Goal: Transaction & Acquisition: Purchase product/service

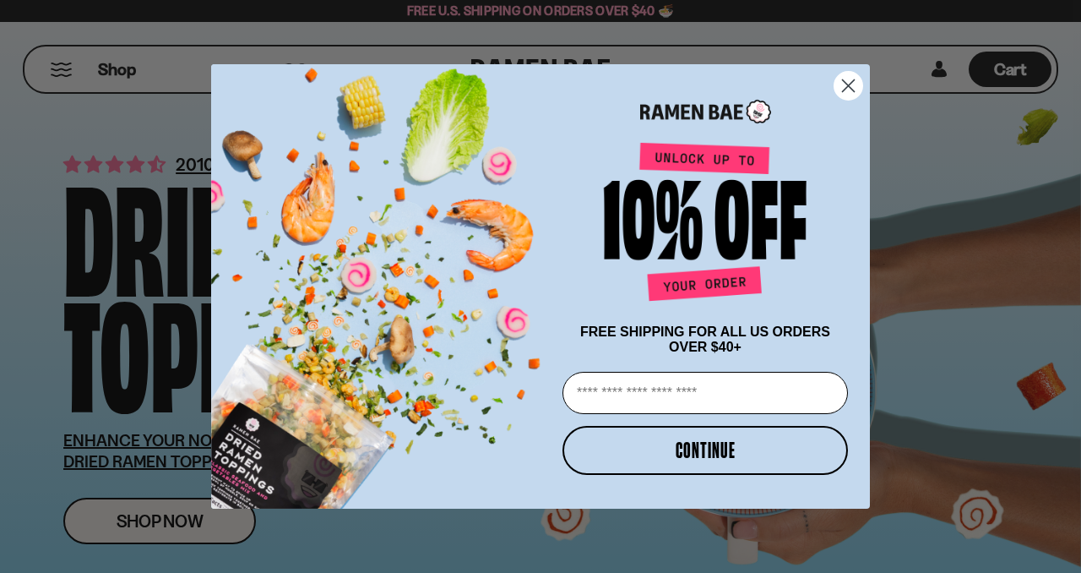
click at [853, 80] on circle "Close dialog" at bounding box center [848, 86] width 28 height 28
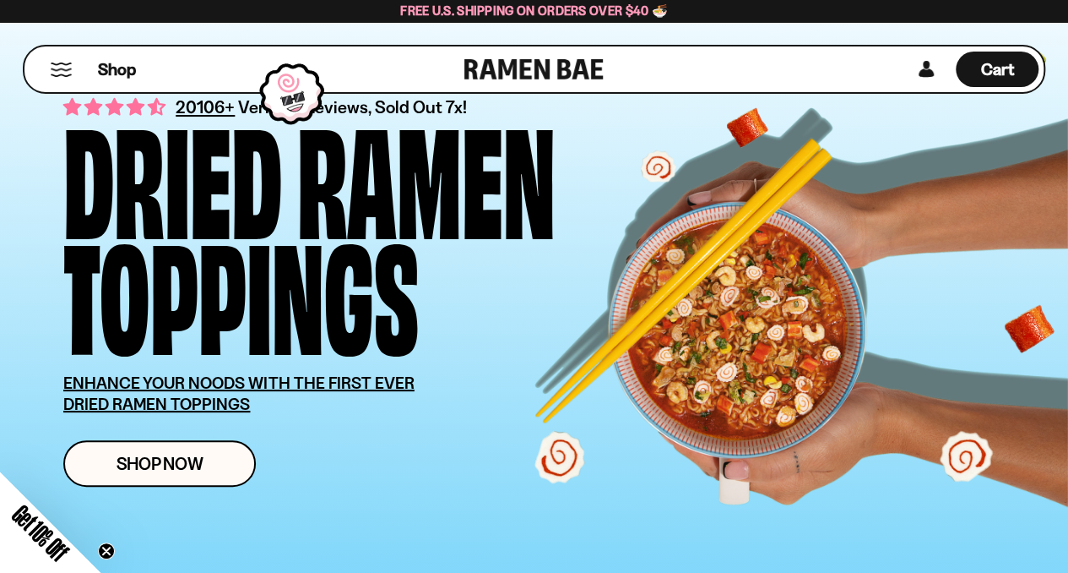
scroll to position [84, 0]
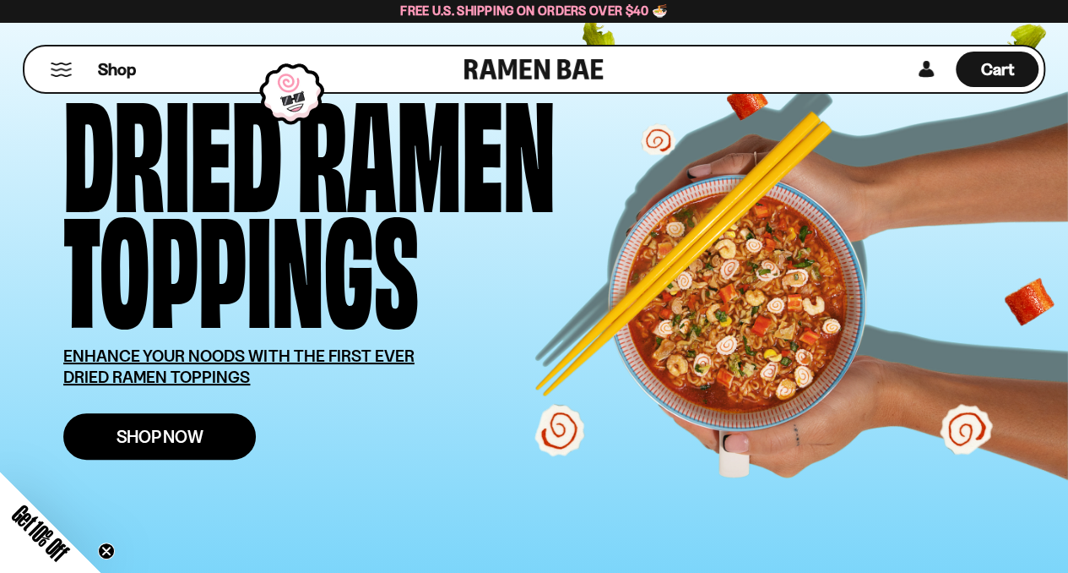
click at [160, 442] on span "Shop Now" at bounding box center [160, 436] width 87 height 18
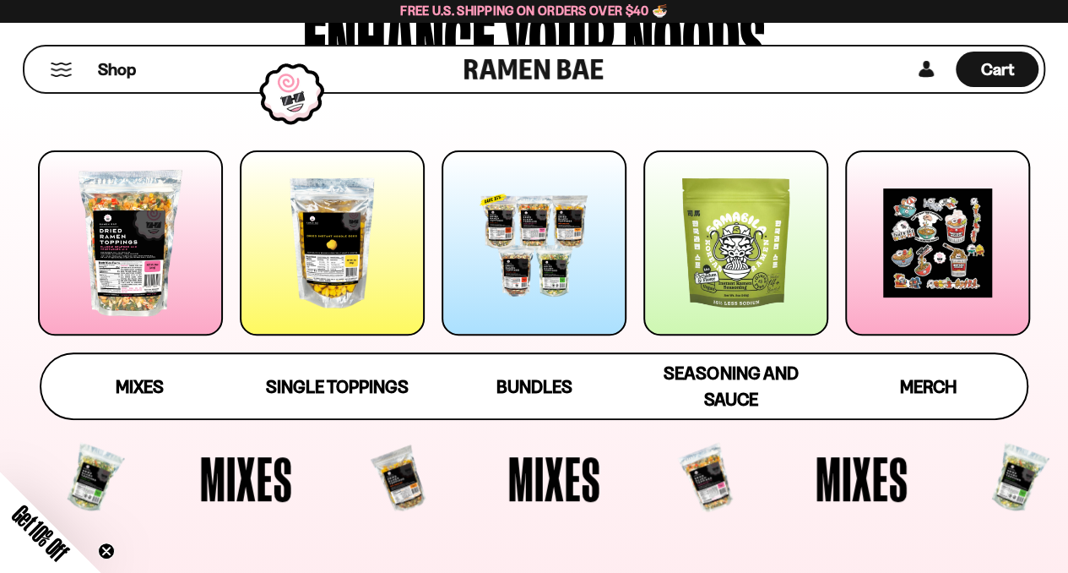
scroll to position [84, 0]
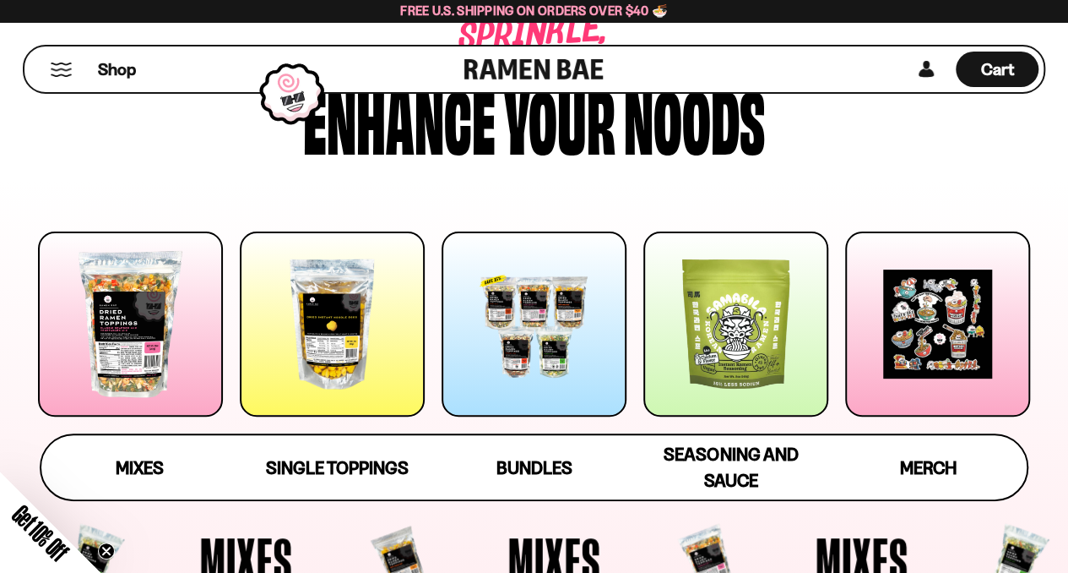
click at [336, 336] on div at bounding box center [332, 323] width 185 height 185
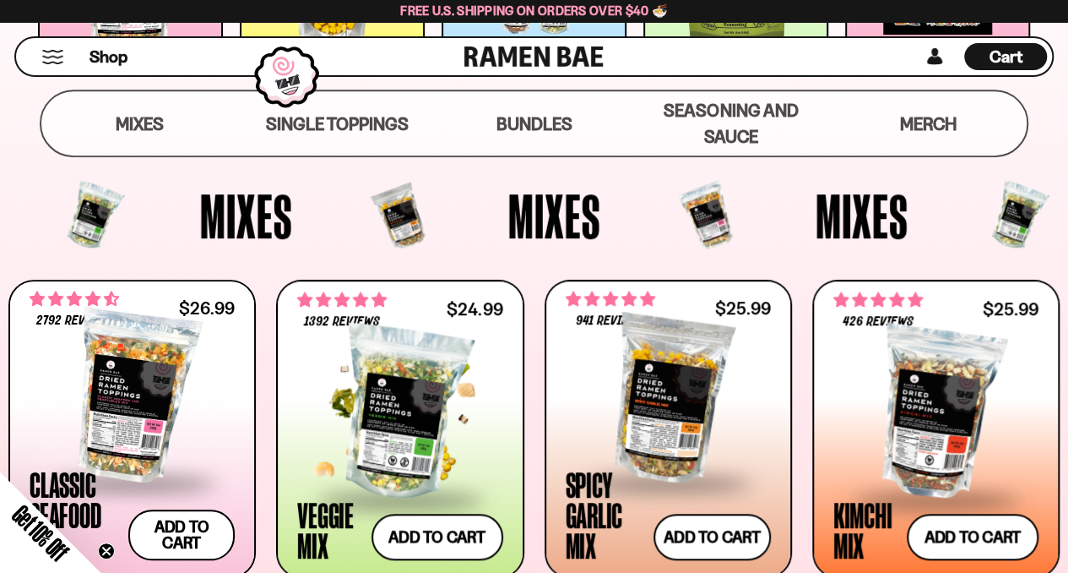
scroll to position [518, 0]
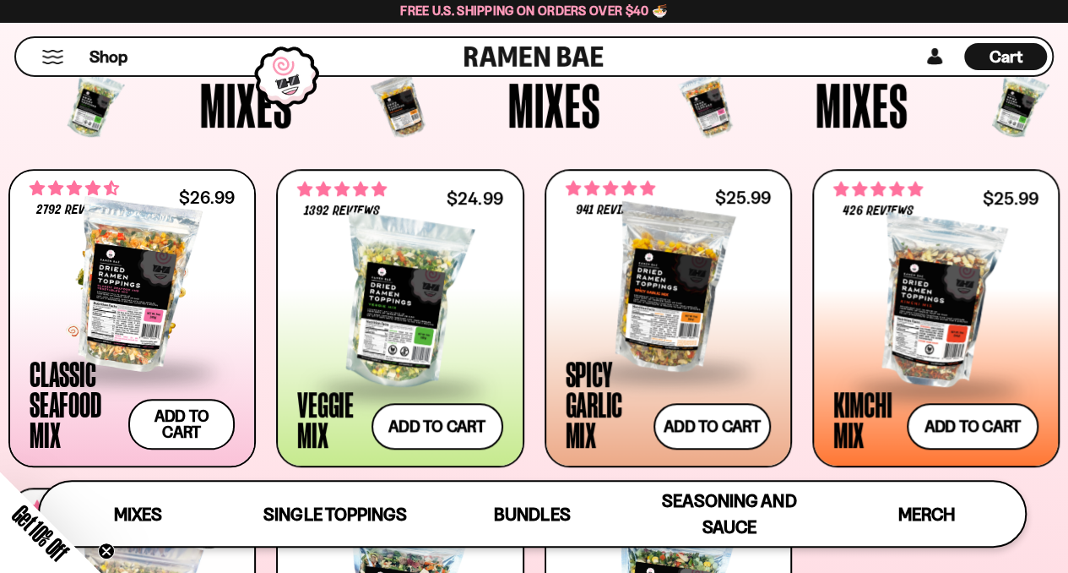
click at [155, 290] on div at bounding box center [132, 285] width 205 height 169
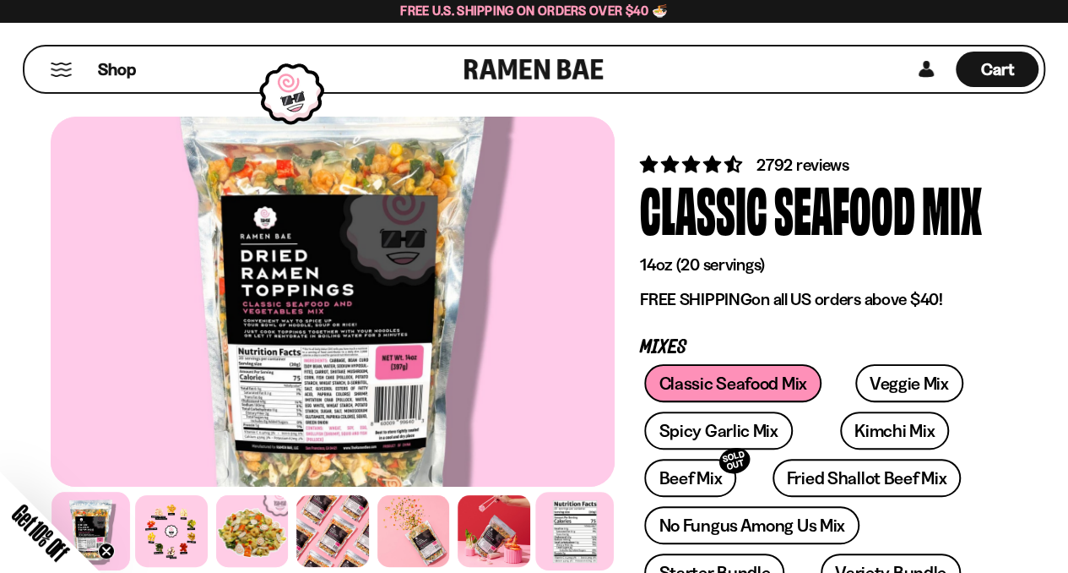
click at [571, 524] on div at bounding box center [574, 530] width 79 height 79
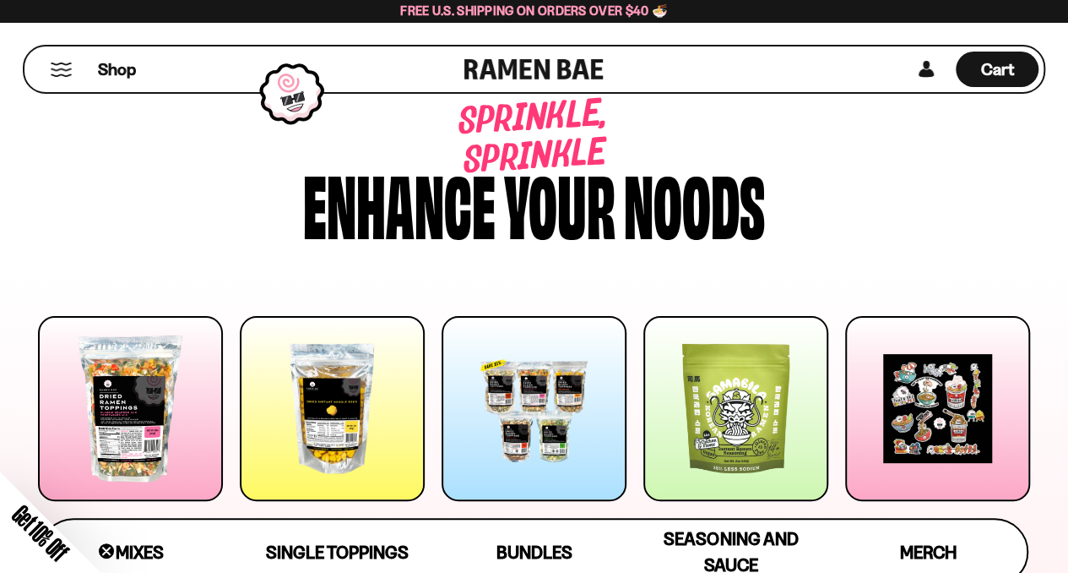
click at [62, 68] on button "Mobile Menu Trigger" at bounding box center [61, 69] width 23 height 14
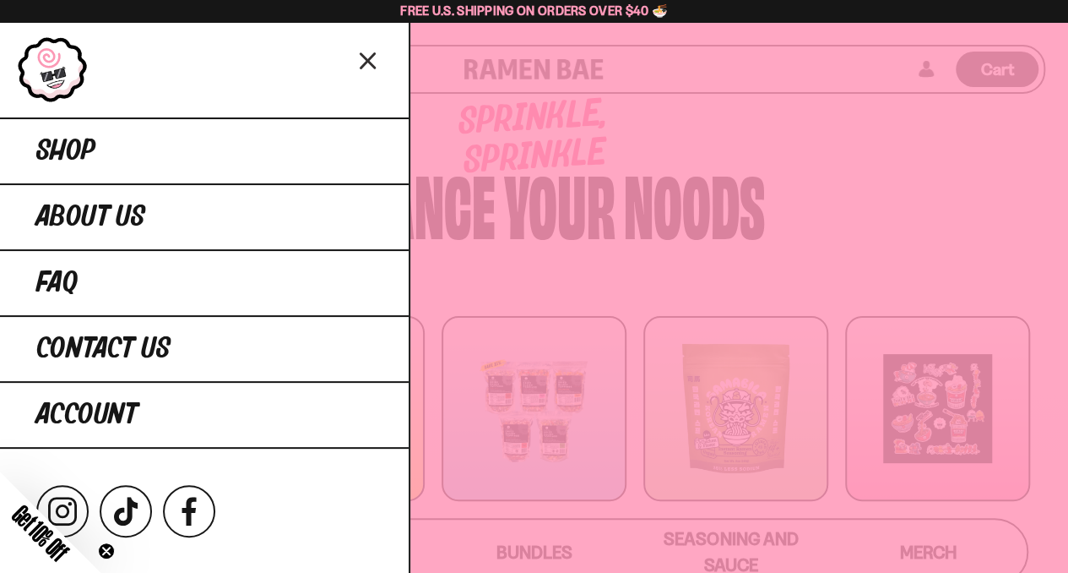
click at [370, 62] on icon "Close menu" at bounding box center [368, 61] width 14 height 14
